Goal: Transaction & Acquisition: Purchase product/service

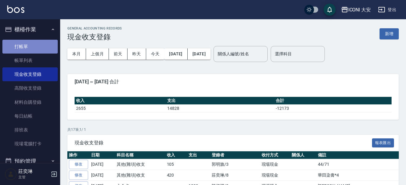
click at [31, 46] on link "打帳單" at bounding box center [29, 47] width 55 height 14
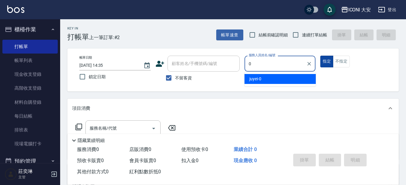
type input "juyei-0"
type button "true"
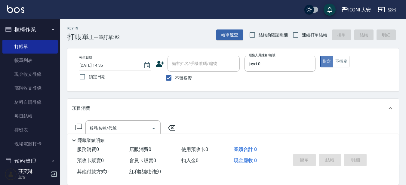
click at [326, 61] on button "指定" at bounding box center [326, 62] width 13 height 12
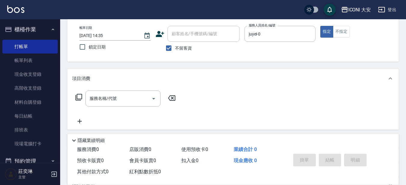
scroll to position [30, 0]
click at [126, 95] on input "服務名稱/代號" at bounding box center [118, 98] width 61 height 11
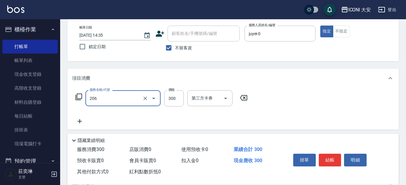
type input "洗髮(206)"
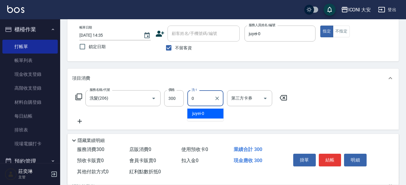
type input "juyei-0"
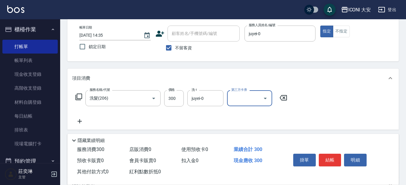
click at [80, 120] on icon at bounding box center [80, 121] width 4 height 4
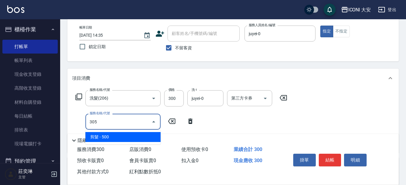
type input "剪髮(305)"
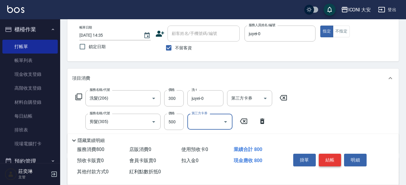
click at [331, 158] on button "結帳" at bounding box center [330, 160] width 23 height 13
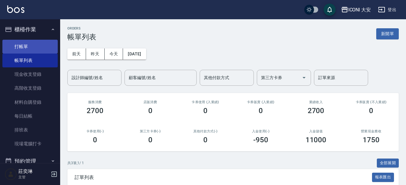
click at [23, 46] on link "打帳單" at bounding box center [29, 47] width 55 height 14
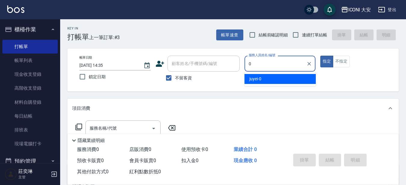
type input "juyei-0"
type button "true"
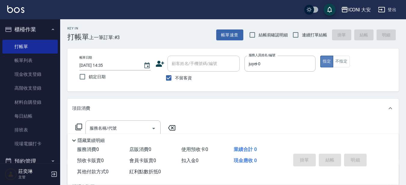
click at [325, 59] on button "指定" at bounding box center [326, 62] width 13 height 12
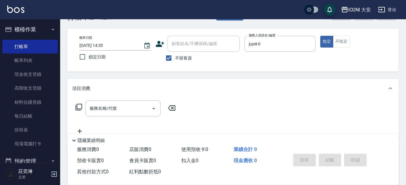
scroll to position [30, 0]
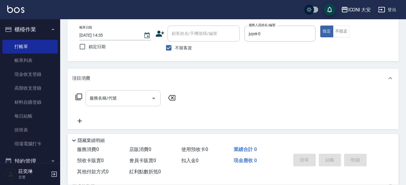
click at [129, 100] on input "服務名稱/代號" at bounding box center [118, 98] width 61 height 11
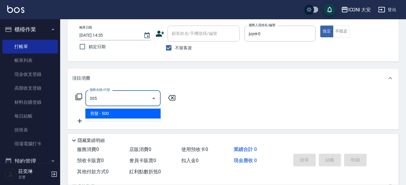
type input "剪髮(305)"
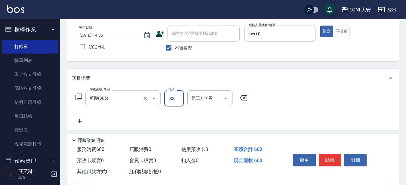
type input "600"
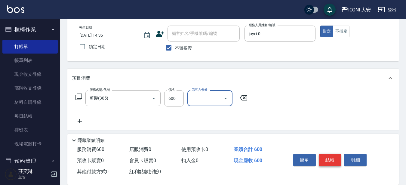
click at [334, 158] on button "結帳" at bounding box center [330, 160] width 23 height 13
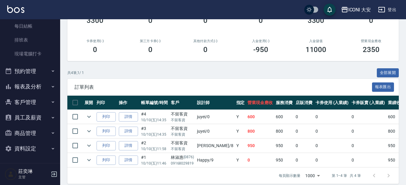
scroll to position [91, 0]
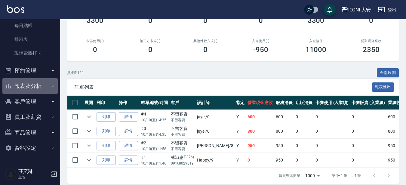
click at [40, 85] on button "報表及分析" at bounding box center [29, 86] width 55 height 16
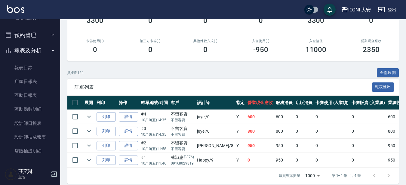
scroll to position [181, 0]
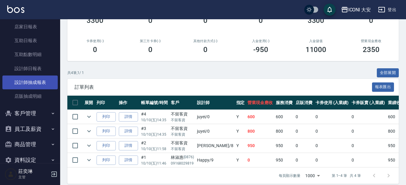
click at [39, 81] on link "設計師抽成報表" at bounding box center [29, 82] width 55 height 14
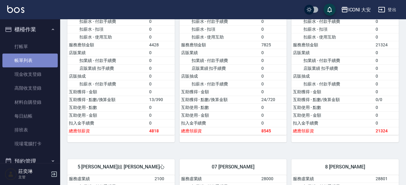
click at [32, 60] on link "帳單列表" at bounding box center [29, 61] width 55 height 14
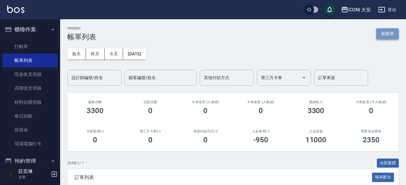
click at [387, 34] on button "新開單" at bounding box center [387, 33] width 23 height 11
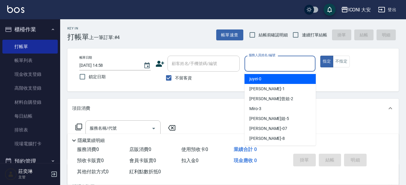
click at [282, 61] on input "服務人員姓名/編號" at bounding box center [280, 63] width 66 height 11
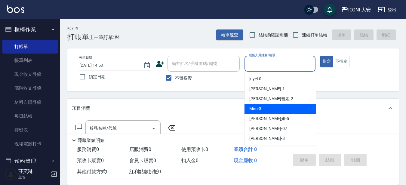
click at [266, 109] on div "Miro -3" at bounding box center [280, 109] width 71 height 10
type input "Miro-3"
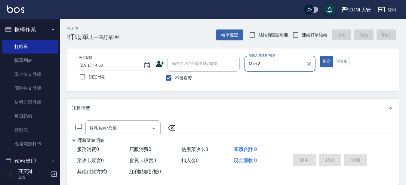
click at [80, 128] on icon at bounding box center [78, 126] width 7 height 7
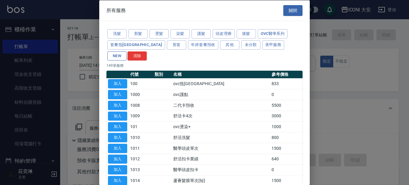
click at [127, 51] on button "NEW" at bounding box center [116, 55] width 19 height 9
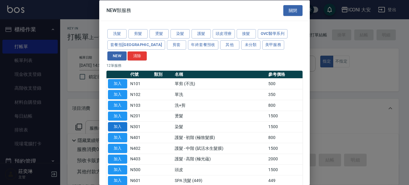
click at [120, 122] on button "加入" at bounding box center [117, 126] width 19 height 9
type input "染髮(N301)"
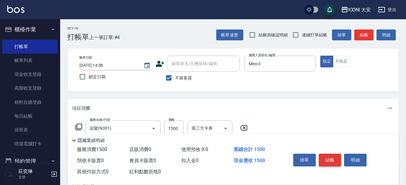
click at [331, 159] on button "結帳" at bounding box center [330, 160] width 23 height 13
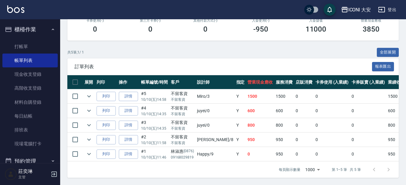
scroll to position [115, 0]
click at [31, 46] on link "打帳單" at bounding box center [29, 47] width 55 height 14
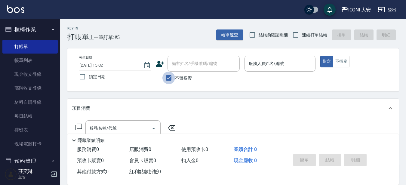
drag, startPoint x: 168, startPoint y: 79, endPoint x: 180, endPoint y: 73, distance: 12.6
click at [171, 78] on input "不留客資" at bounding box center [168, 78] width 13 height 13
checkbox input "false"
click at [185, 66] on input "顧客姓名/手機號碼/編號" at bounding box center [199, 63] width 58 height 11
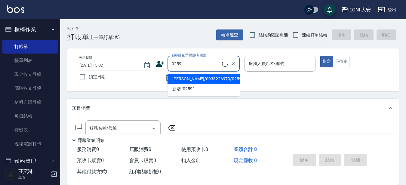
type input "[PERSON_NAME]/0938226979/0259"
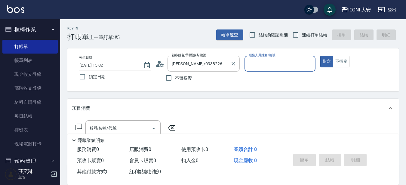
type input "Happy-9"
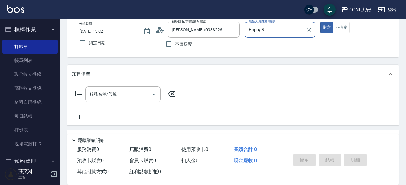
scroll to position [90, 0]
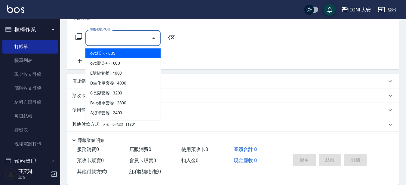
drag, startPoint x: 124, startPoint y: 38, endPoint x: 118, endPoint y: 38, distance: 6.3
click at [123, 38] on input "服務名稱/代號" at bounding box center [118, 38] width 61 height 11
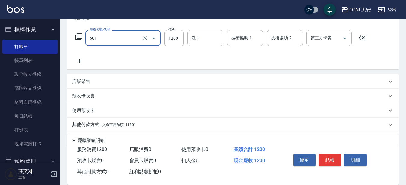
type input "染髮(501)"
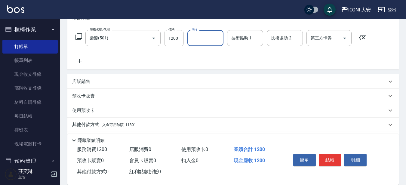
click at [174, 38] on input "1200" at bounding box center [174, 38] width 20 height 16
type input "1400"
type input "Happy-9"
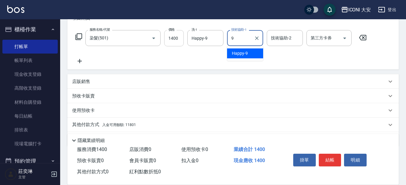
type input "Happy-9"
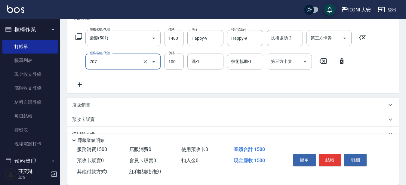
type input "瞬間護髮(707)"
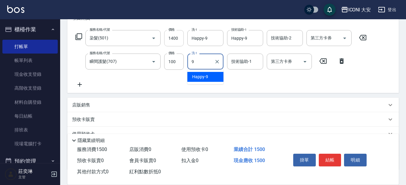
type input "Happy-9"
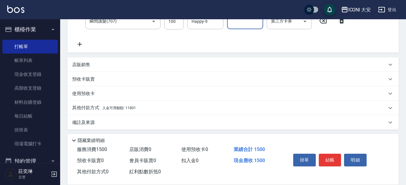
scroll to position [133, 0]
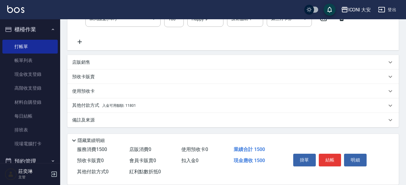
click at [137, 106] on div "其他付款方式 入金可用餘額: 11801" at bounding box center [229, 105] width 315 height 7
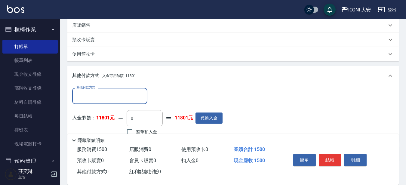
scroll to position [203, 0]
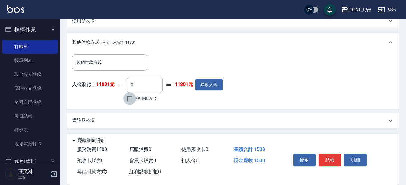
click at [132, 100] on input "整筆扣入金" at bounding box center [129, 98] width 13 height 13
checkbox input "true"
type input "1500"
click at [326, 155] on button "結帳" at bounding box center [330, 160] width 23 height 13
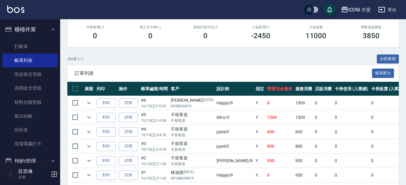
scroll to position [90, 0]
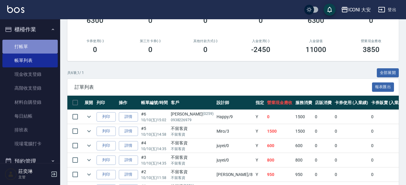
click at [34, 42] on link "打帳單" at bounding box center [29, 47] width 55 height 14
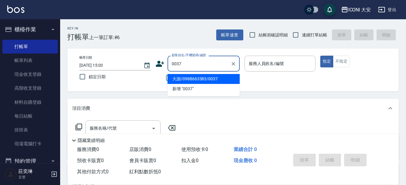
type input "大謝/0988663383/0037"
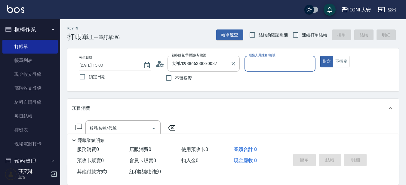
type input "Happy-9"
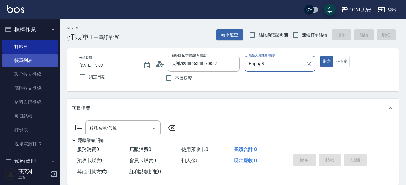
click at [34, 60] on link "帳單列表" at bounding box center [29, 61] width 55 height 14
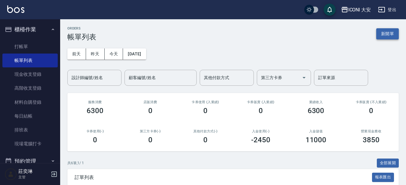
click at [391, 37] on button "新開單" at bounding box center [387, 33] width 23 height 11
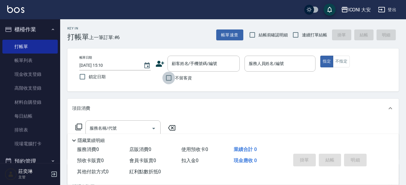
click at [168, 77] on input "不留客資" at bounding box center [168, 78] width 13 height 13
checkbox input "true"
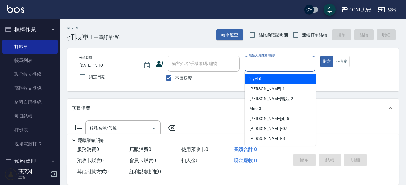
click at [299, 67] on input "服務人員姓名/編號" at bounding box center [280, 63] width 66 height 11
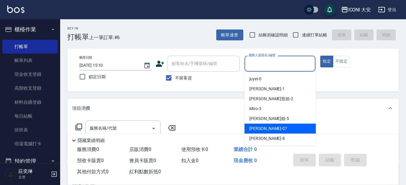
click at [279, 130] on div "[PERSON_NAME] -07" at bounding box center [280, 129] width 71 height 10
type input "[PERSON_NAME]-07"
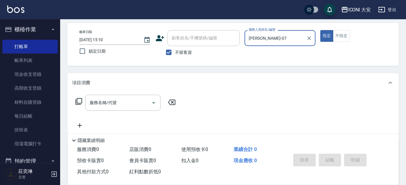
scroll to position [60, 0]
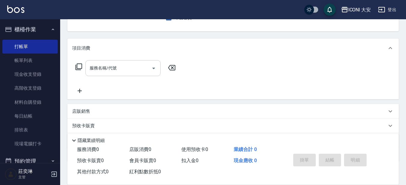
click at [128, 66] on input "服務名稱/代號" at bounding box center [118, 68] width 61 height 11
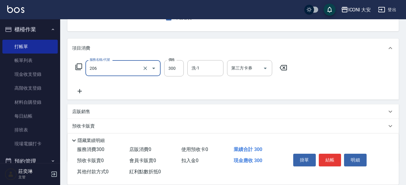
type input "洗髮(206)"
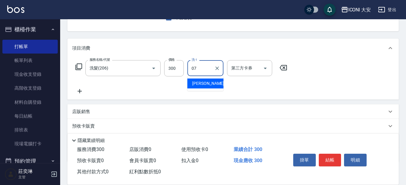
type input "[PERSON_NAME]-07"
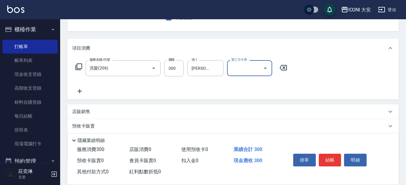
click at [80, 91] on icon at bounding box center [80, 91] width 4 height 4
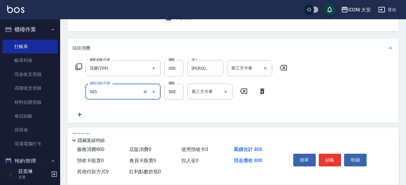
type input "剪髮(305)"
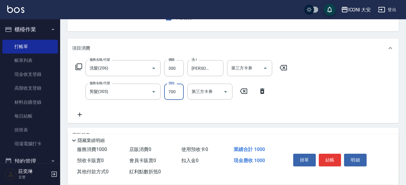
type input "700"
click at [328, 159] on button "結帳" at bounding box center [330, 160] width 23 height 13
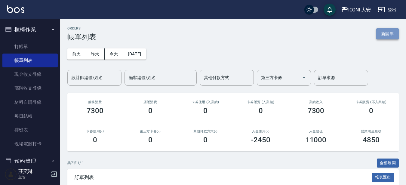
click at [395, 33] on button "新開單" at bounding box center [387, 33] width 23 height 11
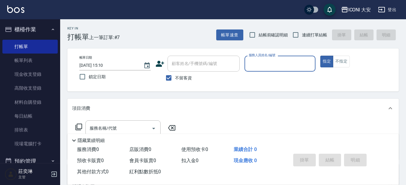
click at [270, 58] on input "服務人員姓名/編號" at bounding box center [280, 63] width 66 height 11
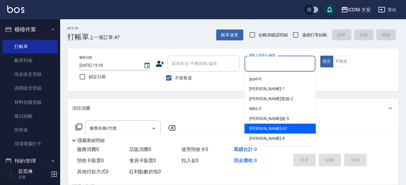
click at [262, 131] on span "[PERSON_NAME] -07" at bounding box center [268, 128] width 38 height 6
type input "[PERSON_NAME]-07"
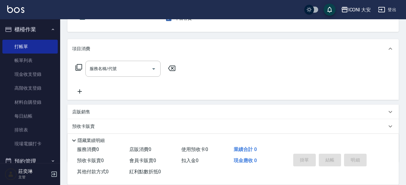
scroll to position [60, 0]
click at [95, 72] on input "服務名稱/代號" at bounding box center [118, 68] width 61 height 11
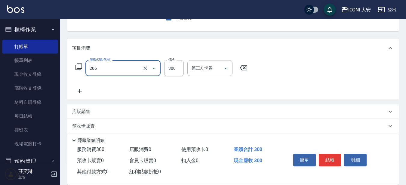
type input "洗髮(206)"
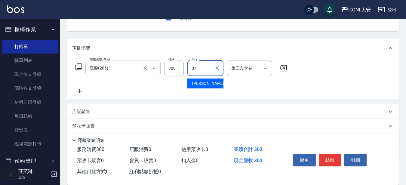
type input "[PERSON_NAME]-07"
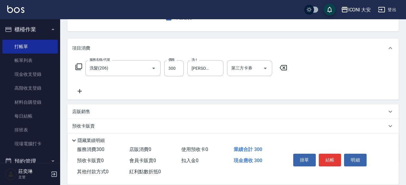
click at [82, 89] on icon at bounding box center [79, 91] width 15 height 7
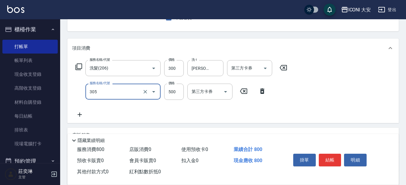
type input "剪髮(305)"
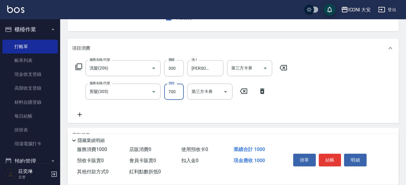
type input "700"
click at [332, 161] on button "結帳" at bounding box center [330, 160] width 23 height 13
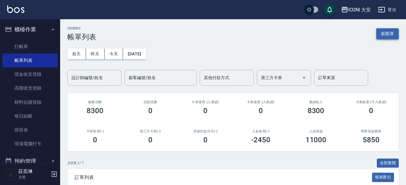
click at [387, 31] on button "新開單" at bounding box center [387, 33] width 23 height 11
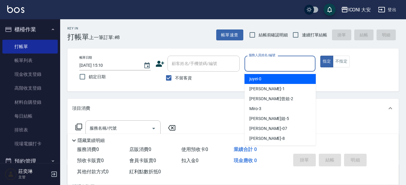
click at [284, 66] on input "服務人員姓名/編號" at bounding box center [280, 63] width 66 height 11
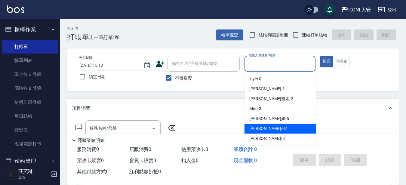
click at [275, 132] on div "[PERSON_NAME] -07" at bounding box center [280, 129] width 71 height 10
type input "[PERSON_NAME]-07"
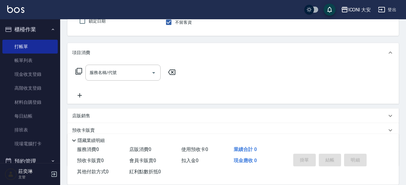
scroll to position [60, 0]
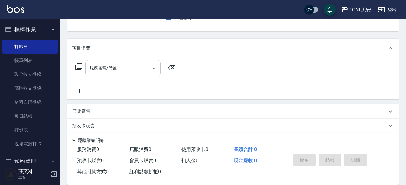
click at [106, 64] on input "服務名稱/代號" at bounding box center [118, 68] width 61 height 11
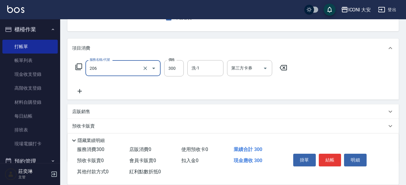
type input "洗髮(206)"
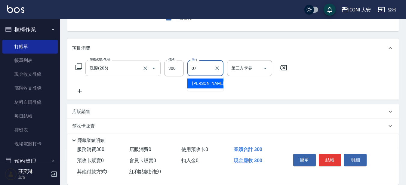
type input "[PERSON_NAME]-07"
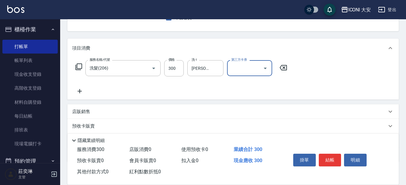
click at [79, 90] on icon at bounding box center [79, 91] width 15 height 7
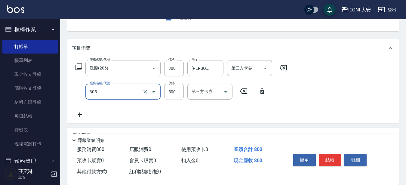
type input "剪髮(305)"
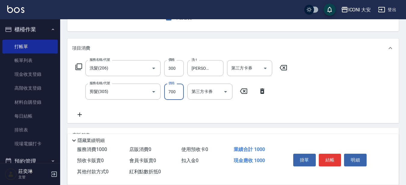
type input "700"
click at [337, 158] on button "結帳" at bounding box center [330, 160] width 23 height 13
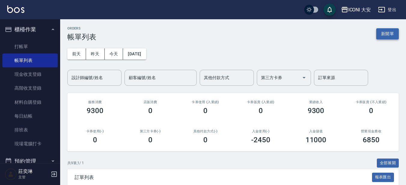
click at [398, 35] on button "新開單" at bounding box center [387, 33] width 23 height 11
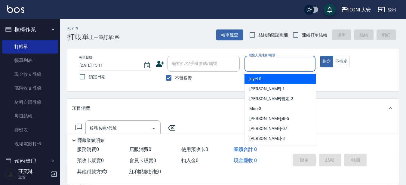
click at [264, 62] on input "服務人員姓名/編號" at bounding box center [280, 63] width 66 height 11
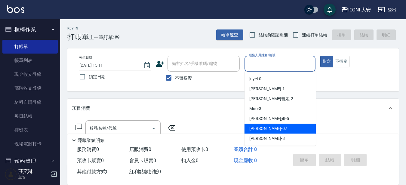
click at [268, 128] on div "[PERSON_NAME] -07" at bounding box center [280, 129] width 71 height 10
type input "[PERSON_NAME]-07"
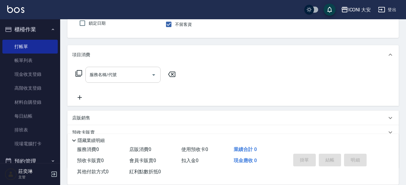
scroll to position [60, 0]
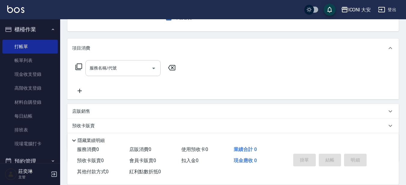
click at [128, 63] on input "服務名稱/代號" at bounding box center [118, 68] width 61 height 11
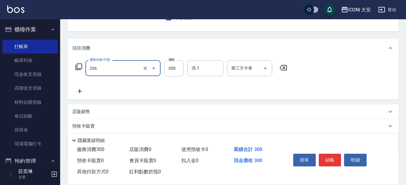
type input "洗髮(206)"
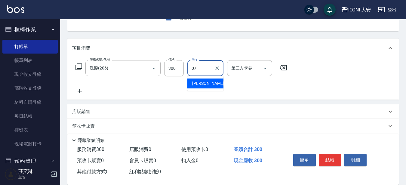
type input "[PERSON_NAME]-07"
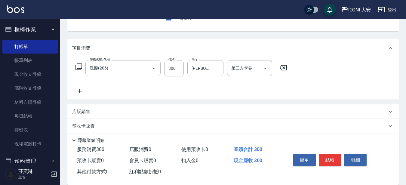
click at [80, 94] on icon at bounding box center [79, 91] width 15 height 7
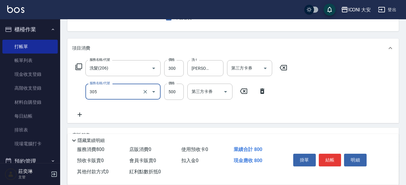
type input "剪髮(305)"
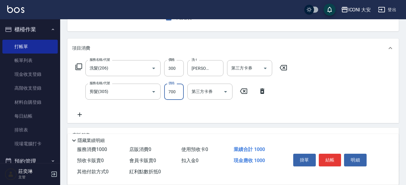
type input "700"
click at [79, 113] on icon at bounding box center [79, 114] width 15 height 7
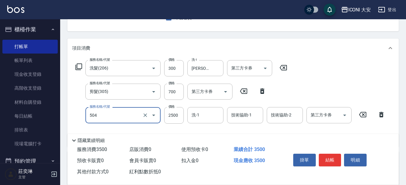
type input "染髮(504)"
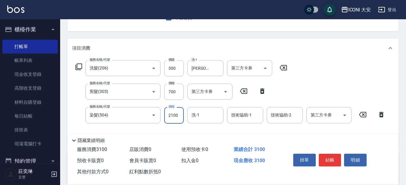
type input "2100"
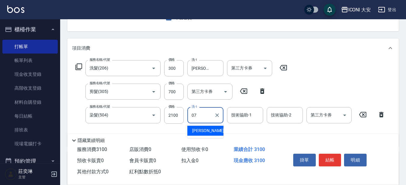
type input "[PERSON_NAME]-07"
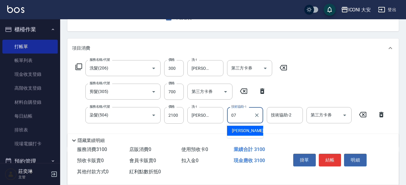
type input "[PERSON_NAME]-07"
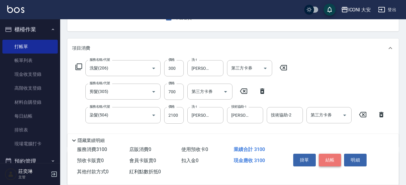
click at [334, 159] on button "結帳" at bounding box center [330, 160] width 23 height 13
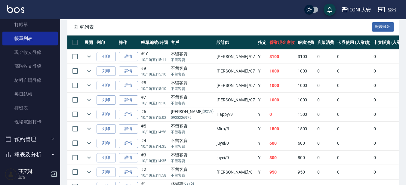
scroll to position [120, 0]
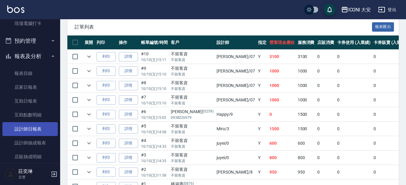
click at [39, 131] on link "設計師日報表" at bounding box center [29, 129] width 55 height 14
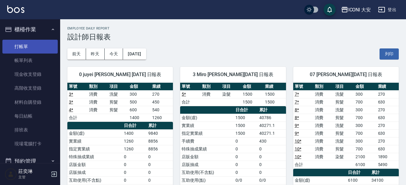
click at [20, 43] on link "打帳單" at bounding box center [29, 47] width 55 height 14
click at [23, 46] on link "打帳單" at bounding box center [29, 47] width 55 height 14
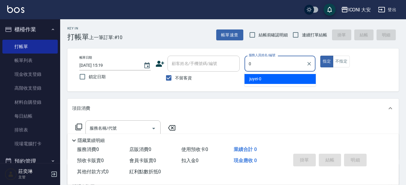
type input "juyei-0"
type button "true"
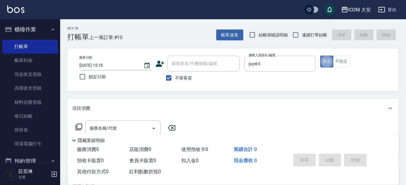
click at [325, 57] on button "指定" at bounding box center [326, 62] width 13 height 12
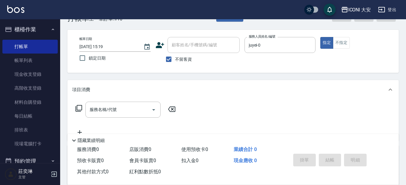
scroll to position [60, 0]
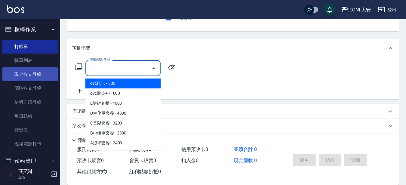
drag, startPoint x: 106, startPoint y: 70, endPoint x: 47, endPoint y: 77, distance: 59.3
click at [104, 70] on input "服務名稱/代號" at bounding box center [118, 68] width 61 height 11
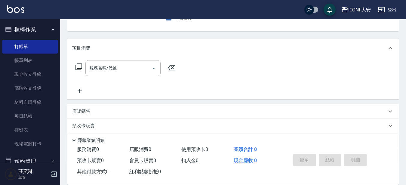
click at [78, 66] on icon at bounding box center [78, 66] width 7 height 7
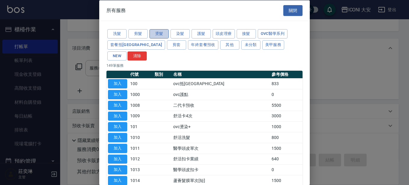
click at [168, 35] on button "燙髮" at bounding box center [158, 33] width 19 height 9
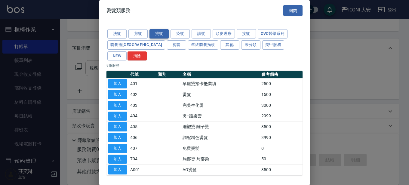
click at [161, 33] on button "燙髮" at bounding box center [158, 33] width 19 height 9
click at [119, 90] on button "加入" at bounding box center [117, 94] width 19 height 9
type input "燙髮(402)"
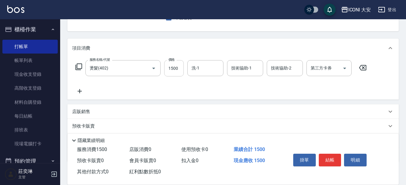
click at [181, 67] on input "1500" at bounding box center [174, 68] width 20 height 16
type input "2203"
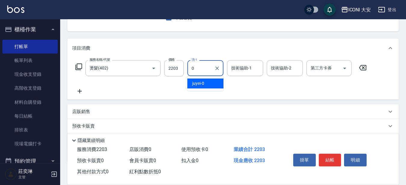
type input "juyei-0"
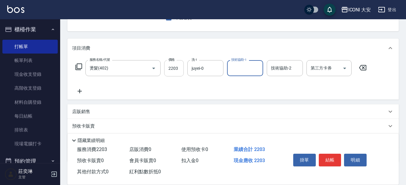
click at [180, 69] on input "2203" at bounding box center [174, 68] width 20 height 16
type input "2200"
type input "juyei-0"
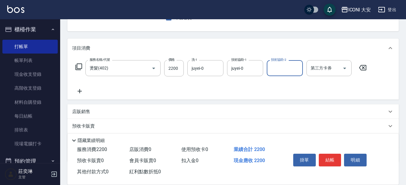
click at [328, 154] on button "結帳" at bounding box center [330, 160] width 23 height 13
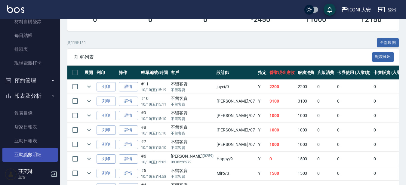
scroll to position [120, 0]
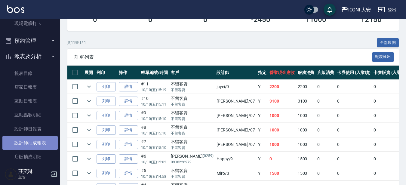
click at [39, 143] on link "設計師抽成報表" at bounding box center [29, 143] width 55 height 14
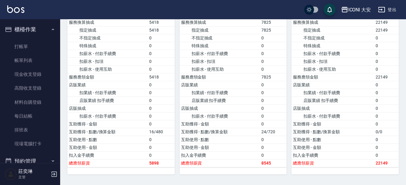
scroll to position [60, 0]
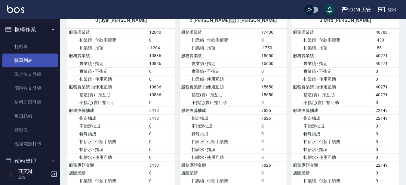
click at [25, 57] on link "帳單列表" at bounding box center [29, 61] width 55 height 14
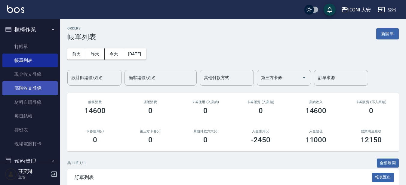
scroll to position [90, 0]
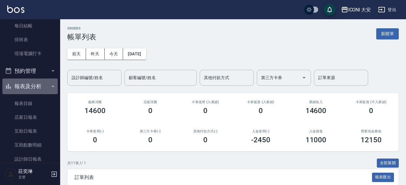
click at [30, 87] on button "報表及分析" at bounding box center [29, 86] width 55 height 16
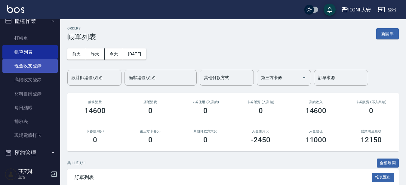
scroll to position [0, 0]
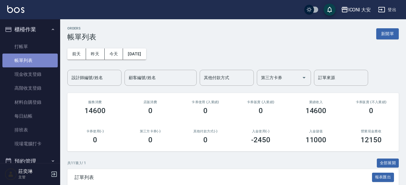
click at [39, 62] on link "帳單列表" at bounding box center [29, 61] width 55 height 14
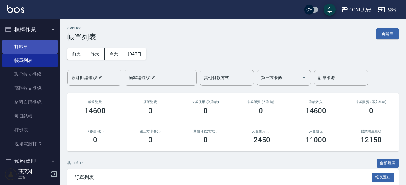
click at [29, 44] on link "打帳單" at bounding box center [29, 47] width 55 height 14
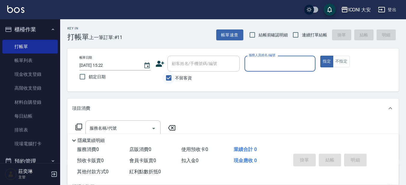
click at [170, 80] on input "不留客資" at bounding box center [168, 78] width 13 height 13
checkbox input "false"
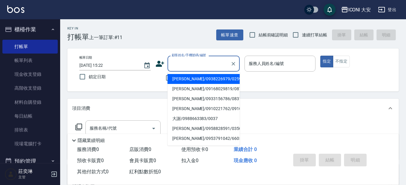
click at [179, 66] on input "顧客姓名/手機號碼/編號" at bounding box center [199, 63] width 58 height 11
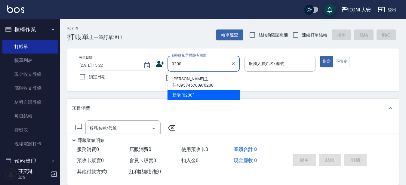
click at [179, 76] on li "[PERSON_NAME]主任/0937457009/0200" at bounding box center [204, 82] width 72 height 16
type input "[PERSON_NAME]主任/0937457009/0200"
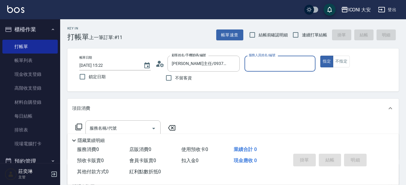
type input "Happy-9"
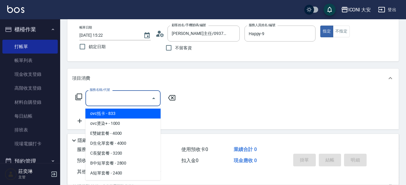
click at [109, 103] on input "服務名稱/代號" at bounding box center [118, 98] width 61 height 11
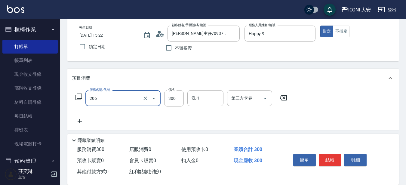
type input "洗髮(206)"
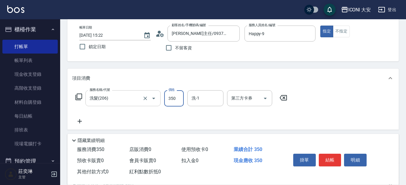
type input "350"
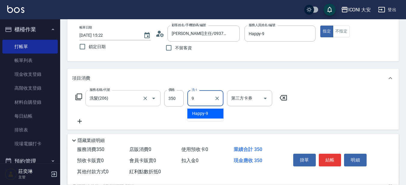
type input "Happy-9"
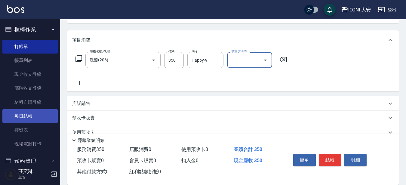
scroll to position [109, 0]
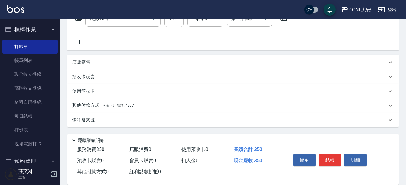
click at [135, 107] on div "其他付款方式 入金可用餘額: 4577" at bounding box center [229, 105] width 315 height 7
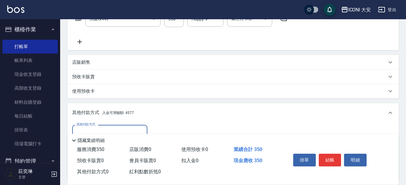
scroll to position [180, 0]
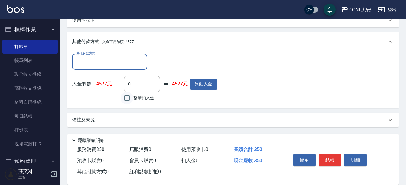
click at [128, 101] on input "整筆扣入金" at bounding box center [127, 98] width 13 height 13
checkbox input "true"
type input "350"
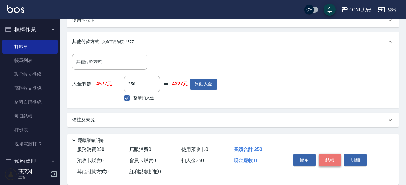
click at [331, 156] on button "結帳" at bounding box center [330, 160] width 23 height 13
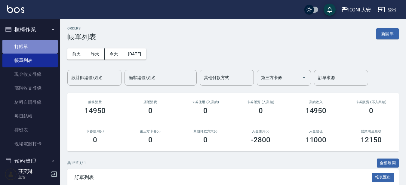
click at [43, 43] on link "打帳單" at bounding box center [29, 47] width 55 height 14
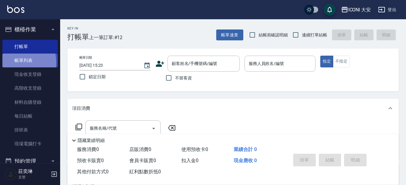
click at [15, 63] on link "帳單列表" at bounding box center [29, 61] width 55 height 14
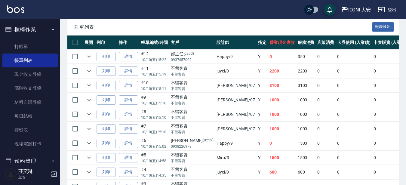
scroll to position [74, 0]
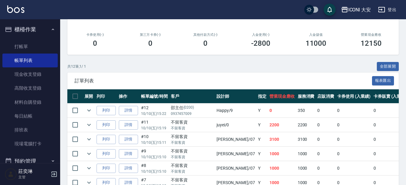
drag, startPoint x: 292, startPoint y: 142, endPoint x: 312, endPoint y: 141, distance: 19.6
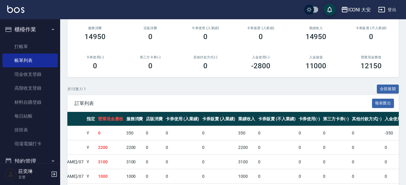
scroll to position [0, 0]
